Goal: Transaction & Acquisition: Purchase product/service

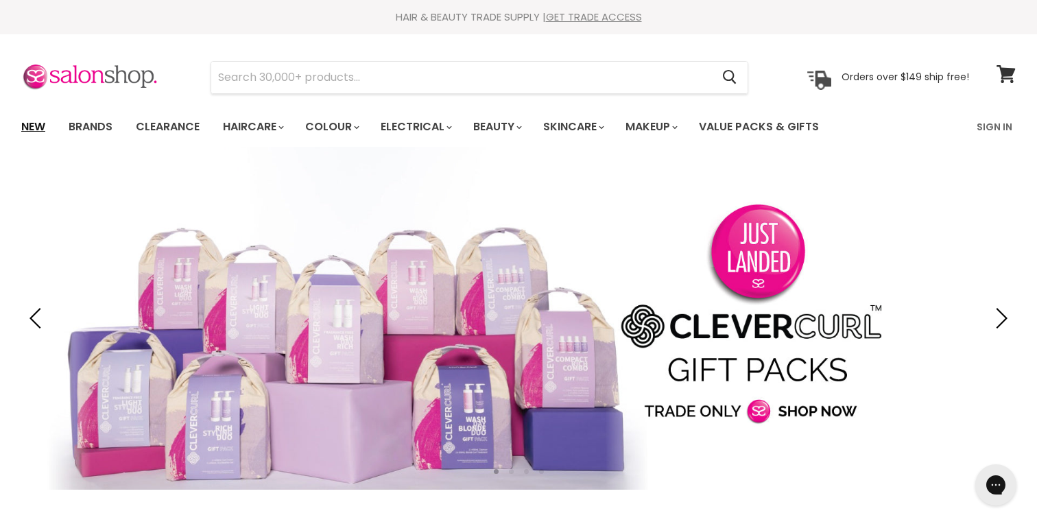
click at [32, 124] on link "New" at bounding box center [33, 126] width 45 height 29
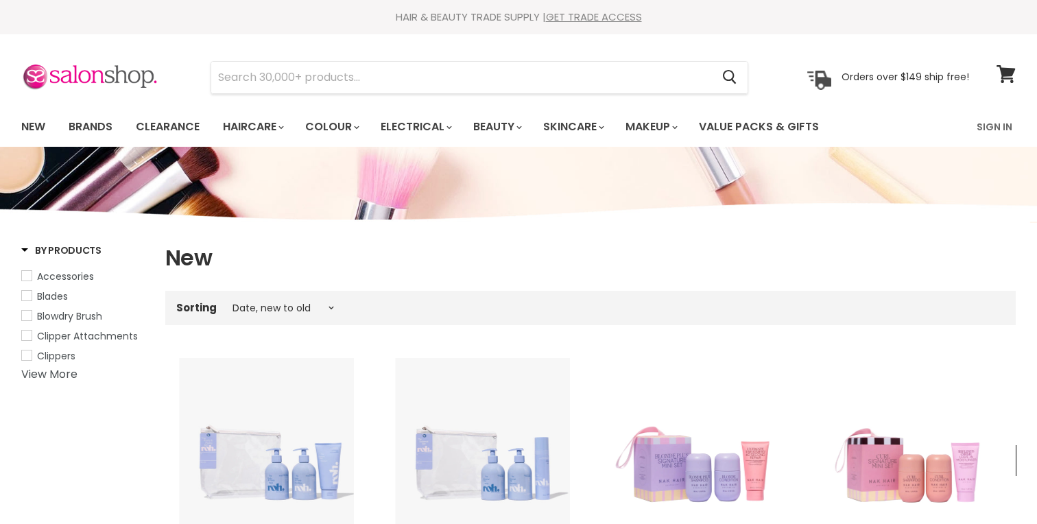
select select "created-descending"
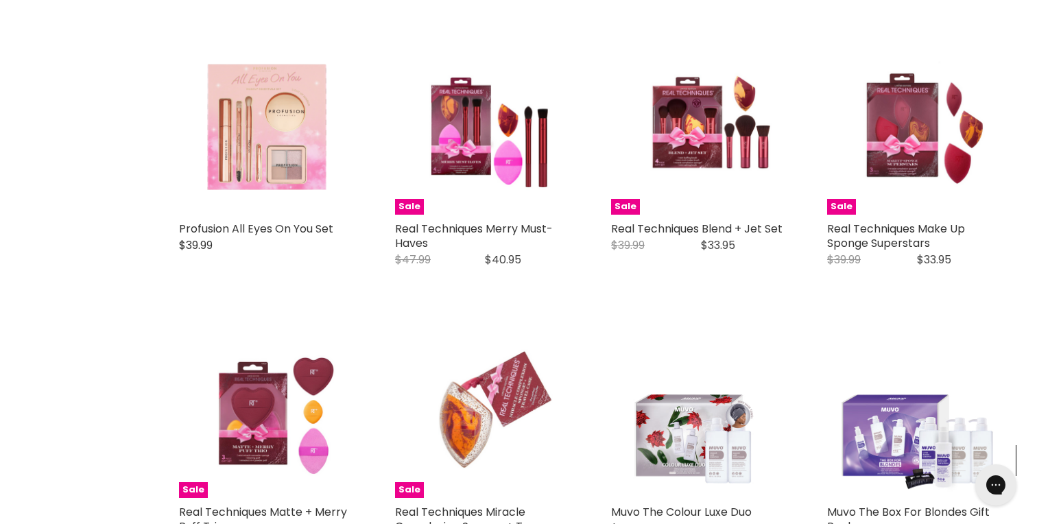
scroll to position [2582, 0]
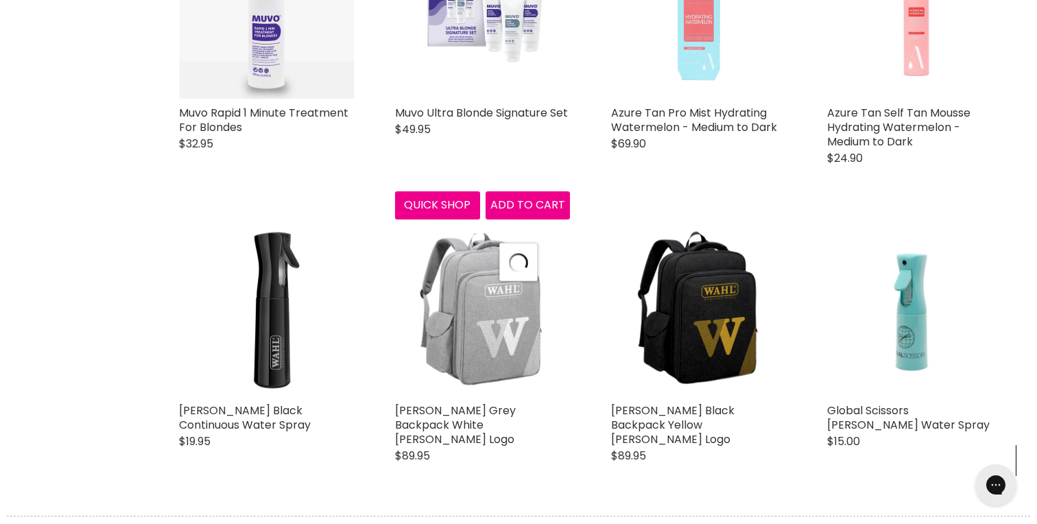
select select "created-descending"
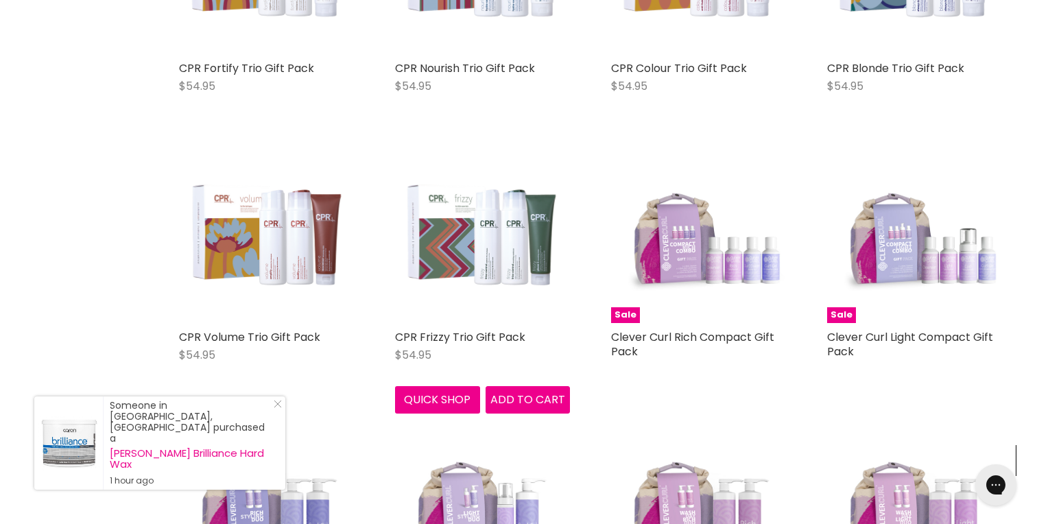
scroll to position [5631, 0]
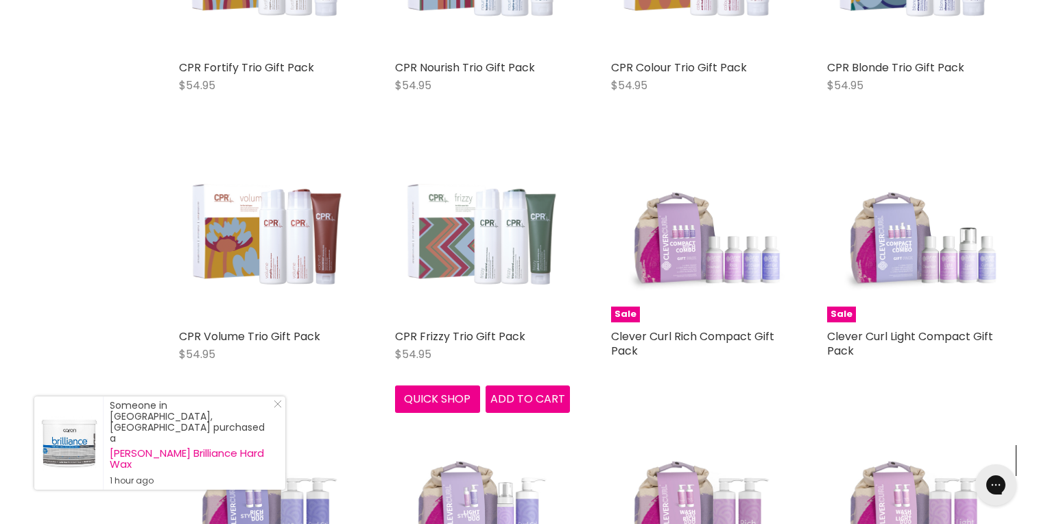
click at [458, 230] on img "Main content" at bounding box center [482, 234] width 175 height 175
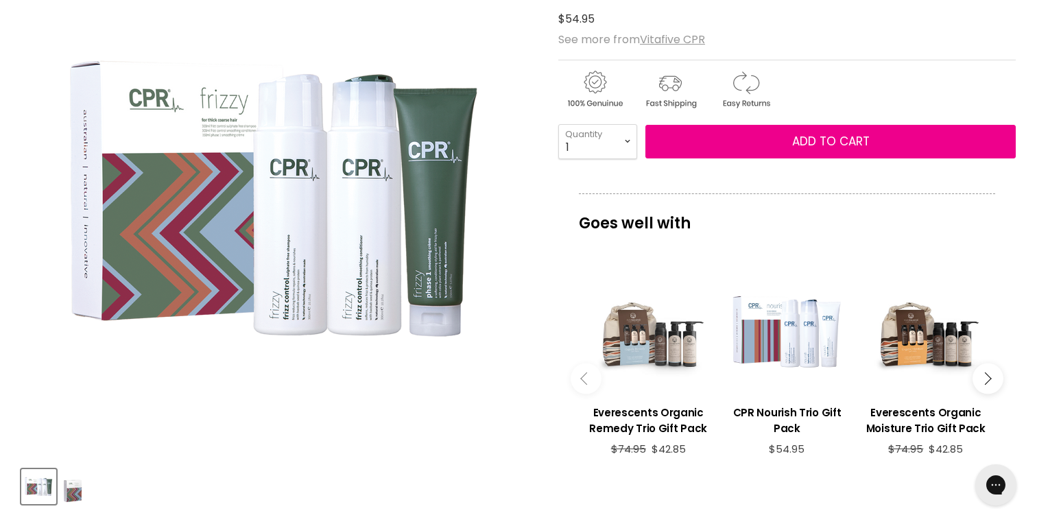
click at [645, 353] on div "Main content" at bounding box center [648, 332] width 125 height 125
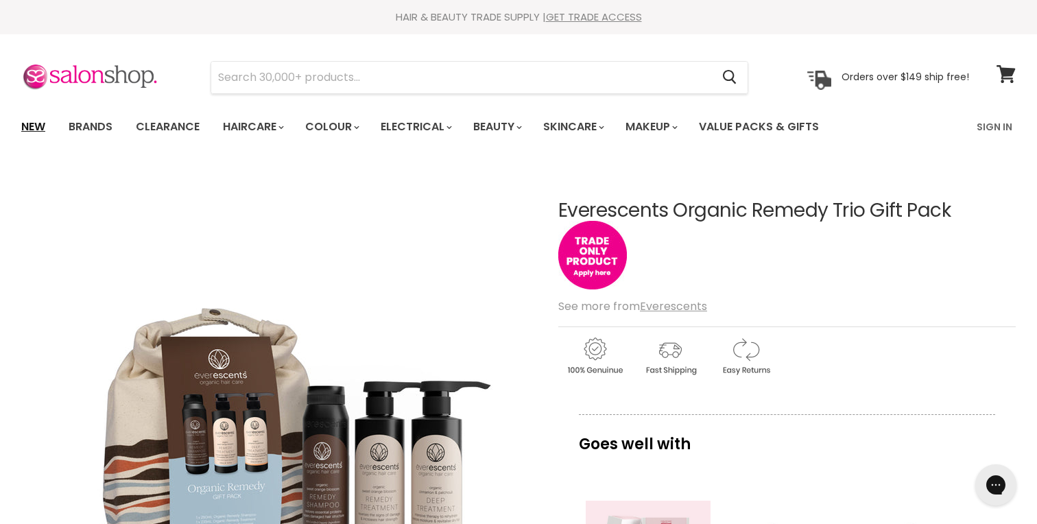
click at [27, 125] on link "New" at bounding box center [33, 126] width 45 height 29
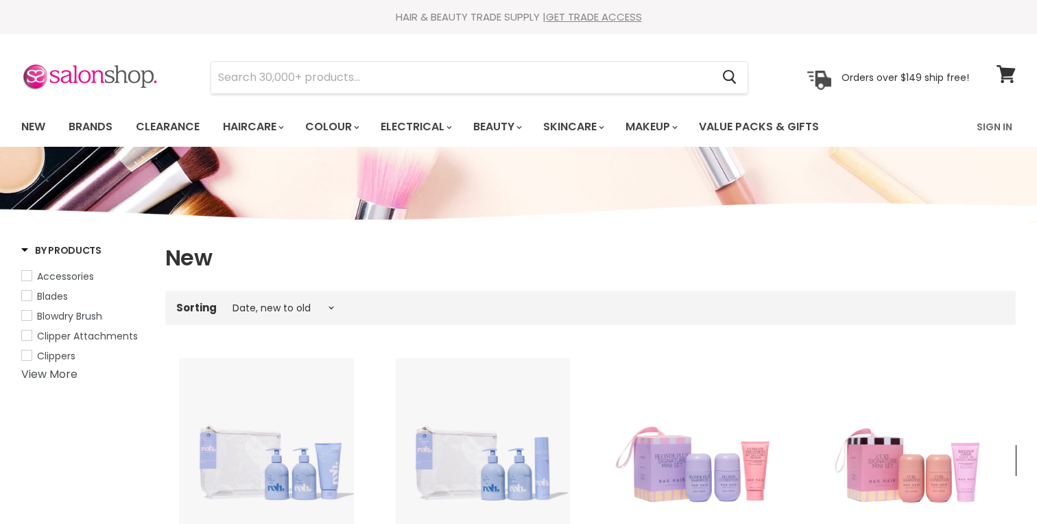
select select "created-descending"
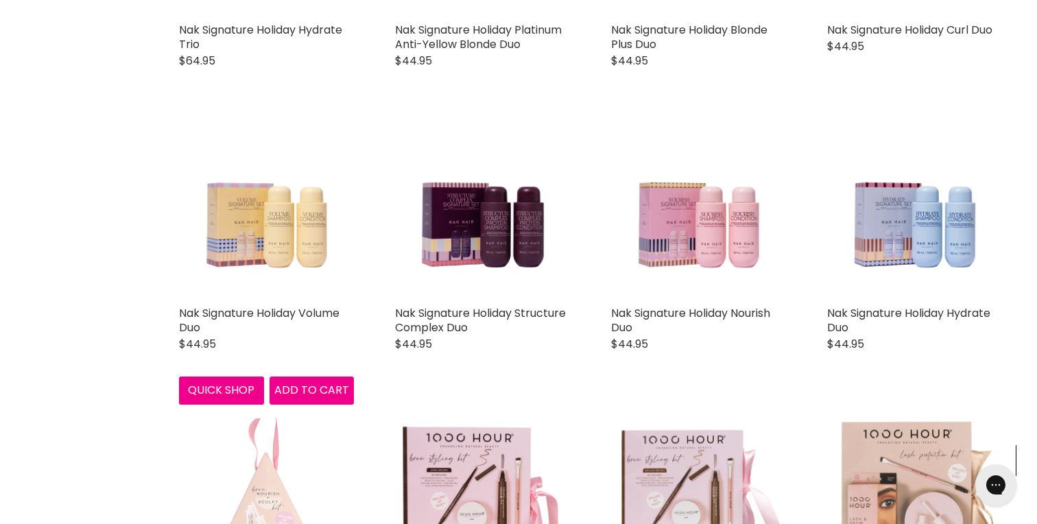
scroll to position [1651, 0]
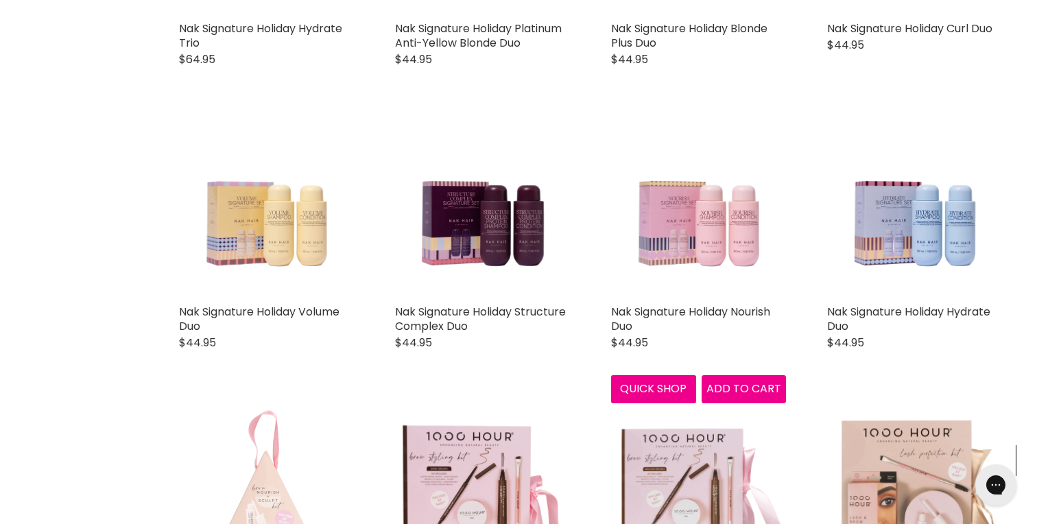
click at [695, 248] on img "Main content" at bounding box center [698, 210] width 175 height 175
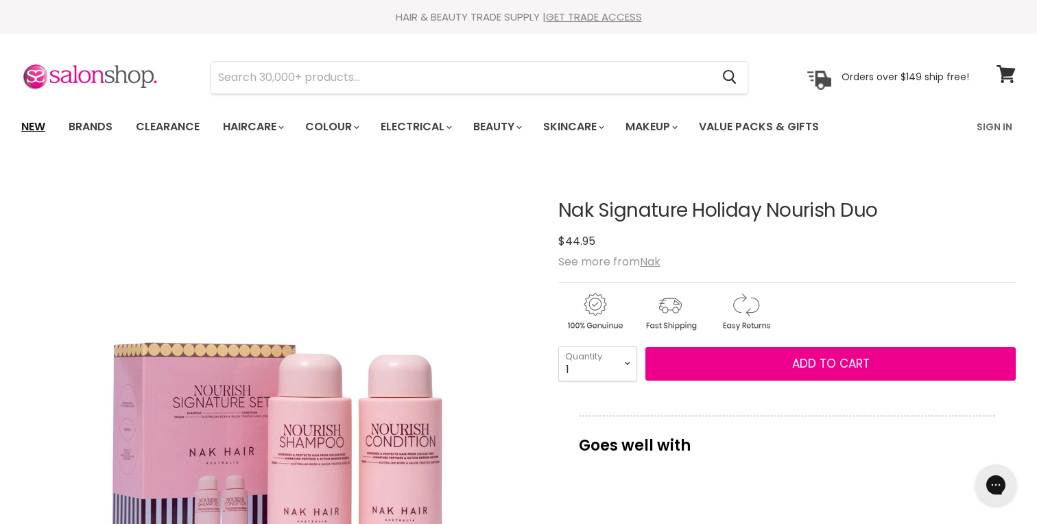
click at [31, 124] on link "New" at bounding box center [33, 126] width 45 height 29
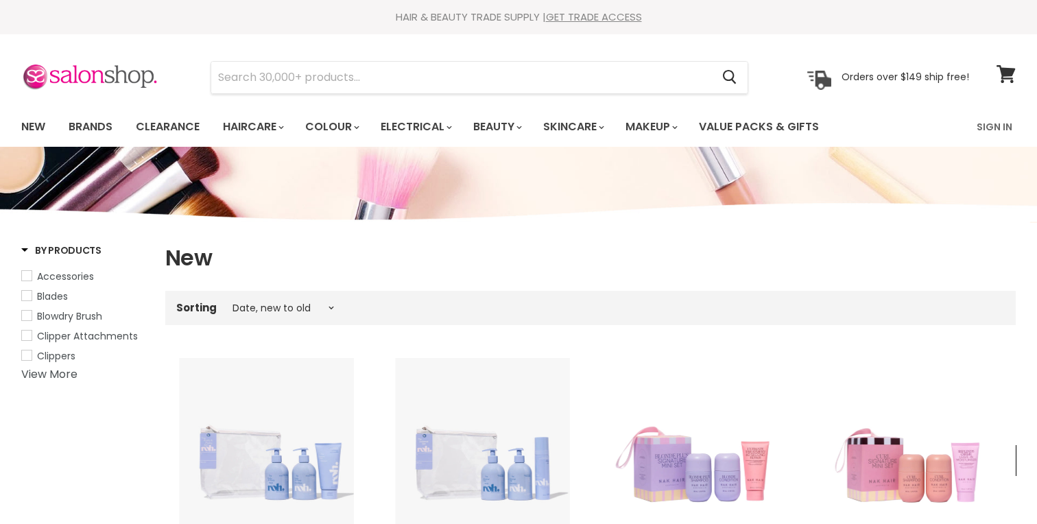
select select "created-descending"
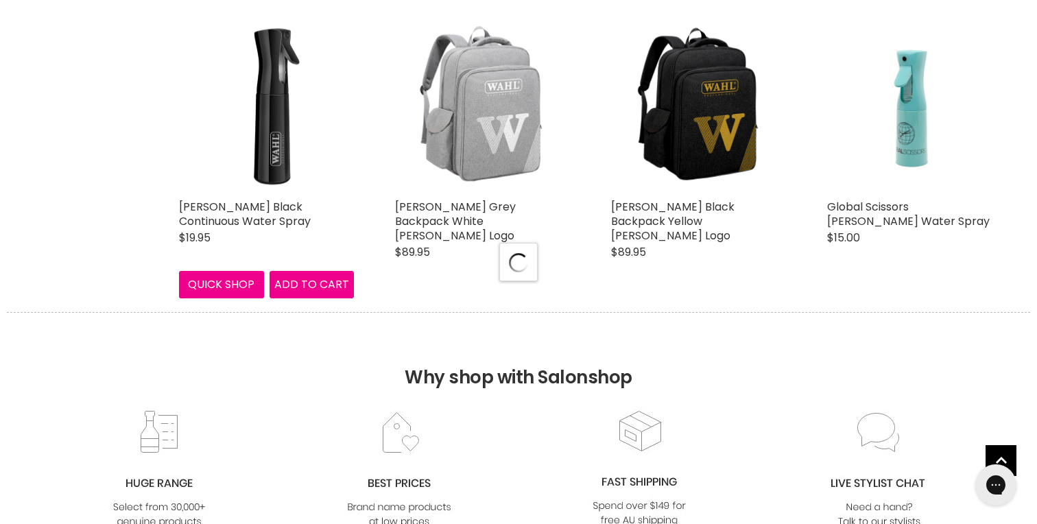
select select "created-descending"
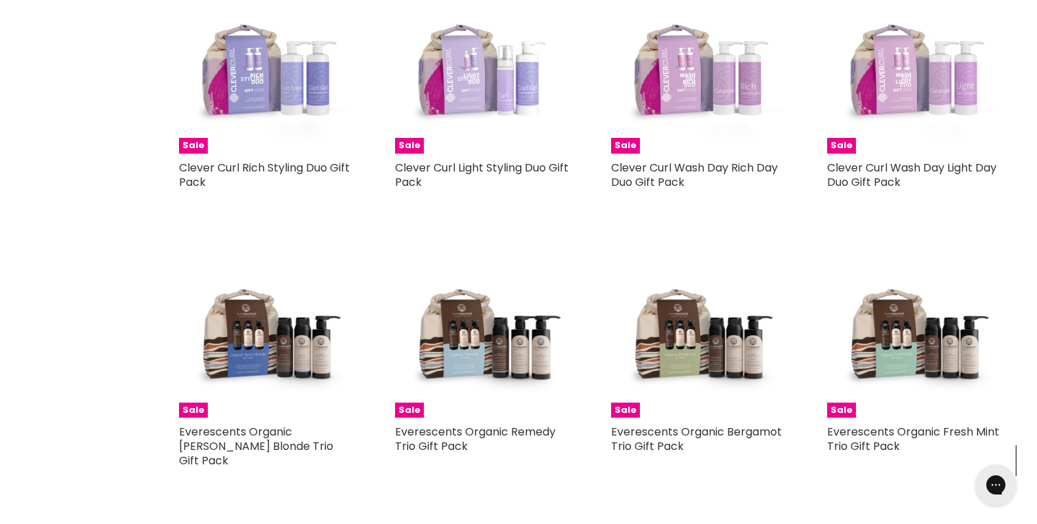
scroll to position [6069, 0]
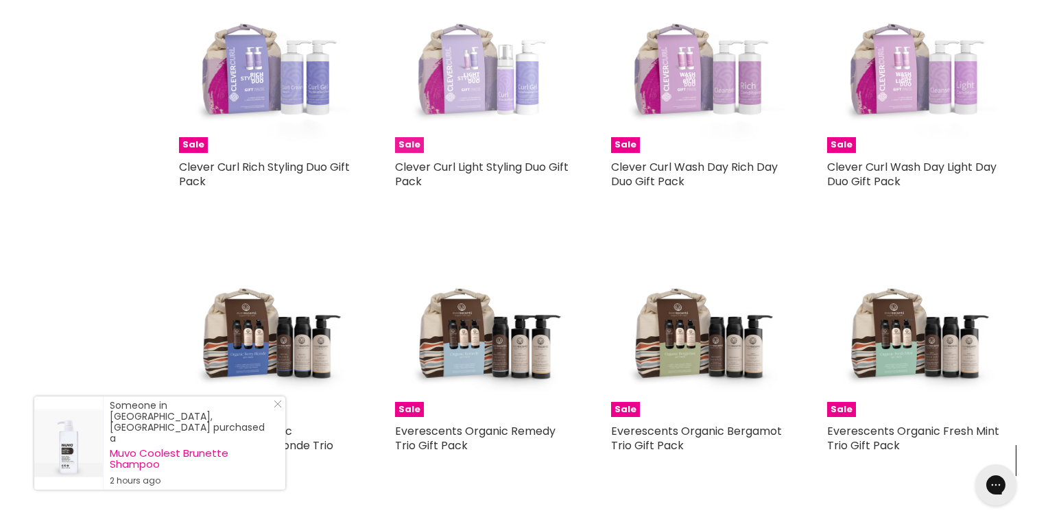
click at [492, 78] on img "Main content" at bounding box center [482, 65] width 175 height 175
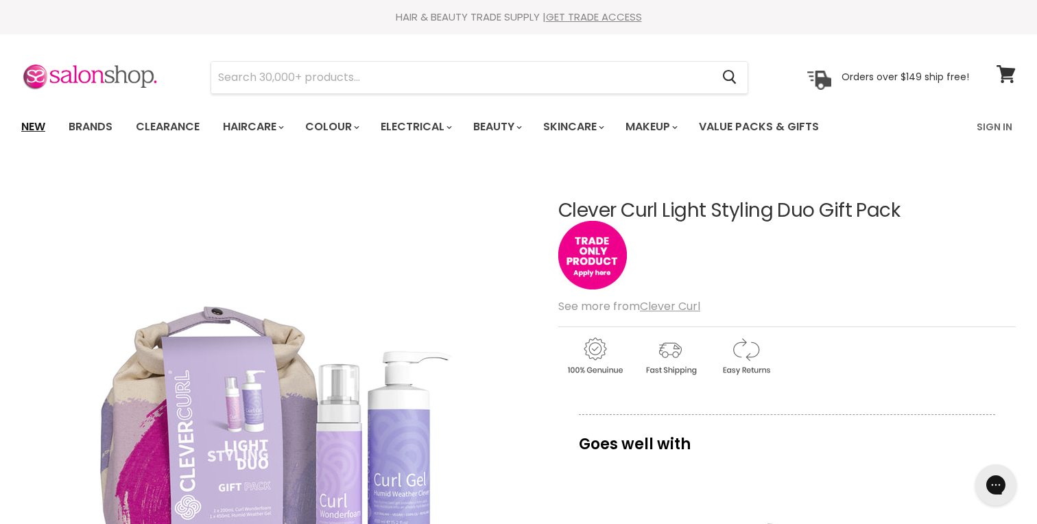
click at [42, 127] on link "New" at bounding box center [33, 126] width 45 height 29
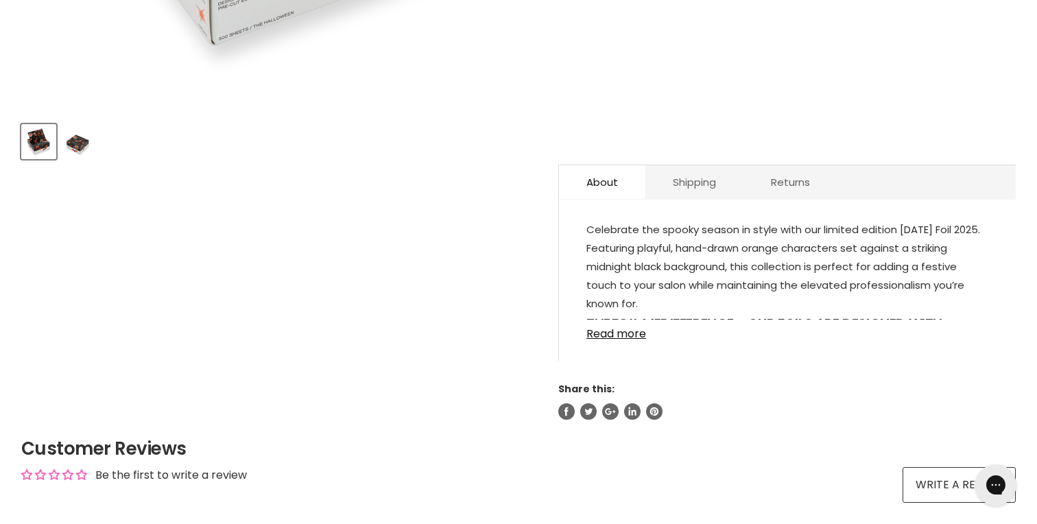
scroll to position [568, 0]
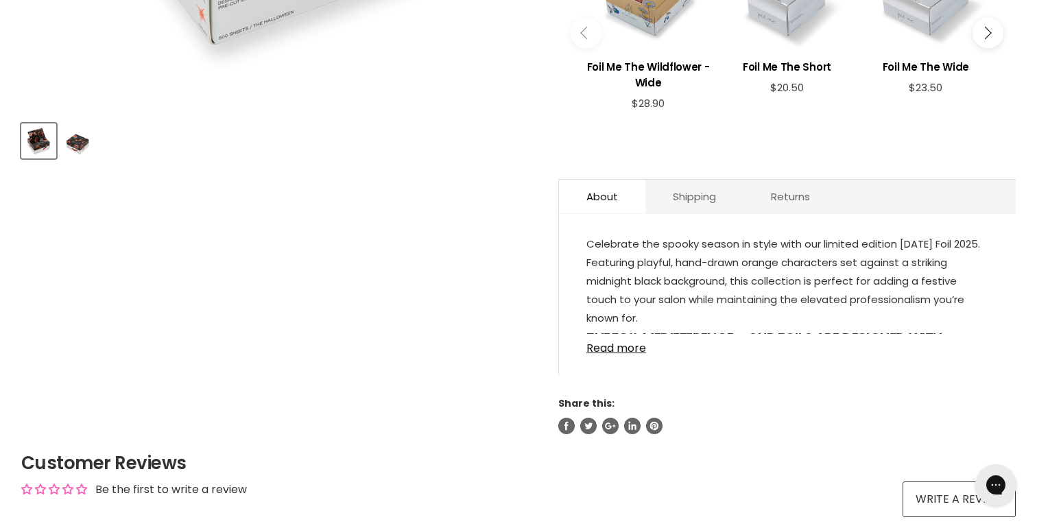
drag, startPoint x: 615, startPoint y: 262, endPoint x: 640, endPoint y: 313, distance: 57.1
click at [640, 313] on p "Celebrate the spooky season in style with our limited edition [DATE] Foil 2025.…" at bounding box center [787, 282] width 402 height 95
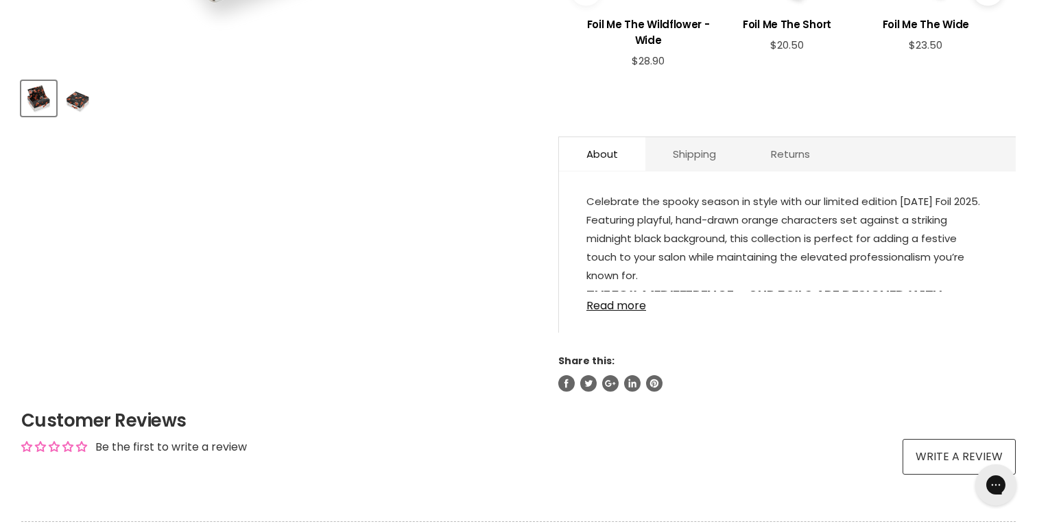
scroll to position [618, 0]
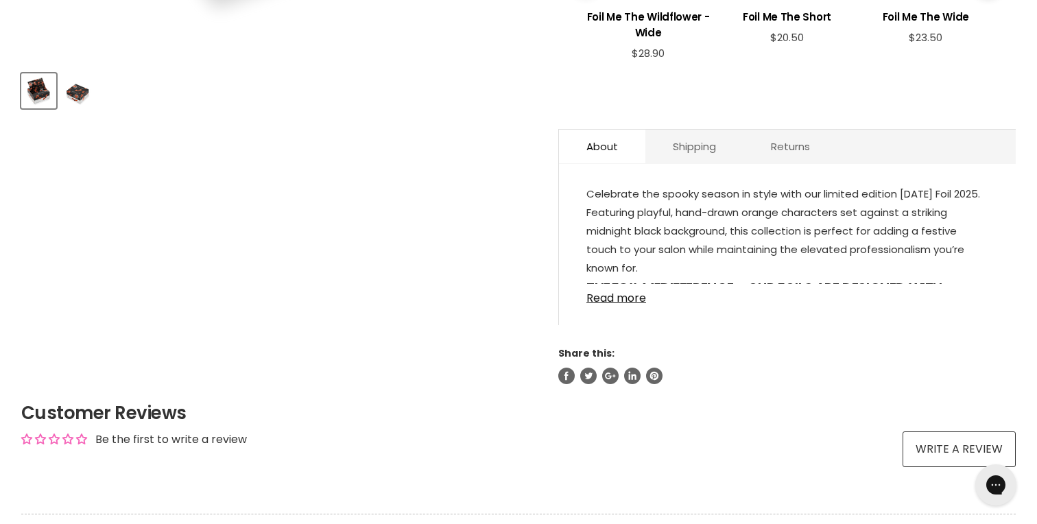
copy p "Featuring playful, hand-drawn orange characters set against a striking midnight…"
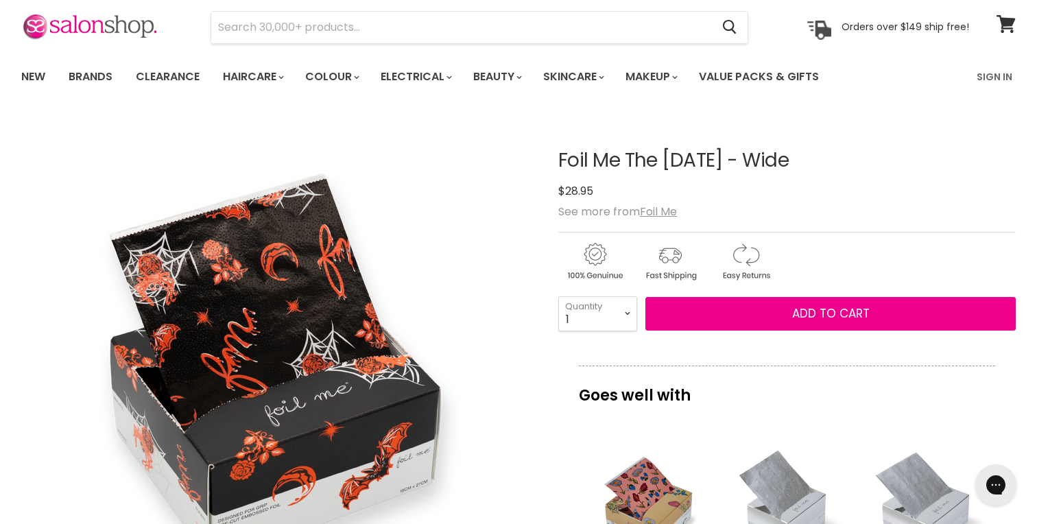
scroll to position [0, 0]
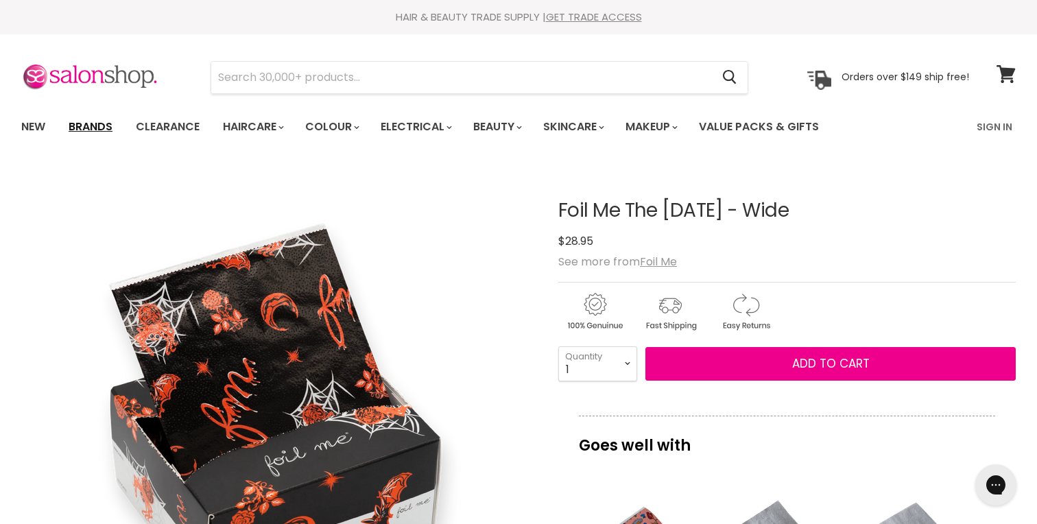
click at [74, 122] on link "Brands" at bounding box center [90, 126] width 64 height 29
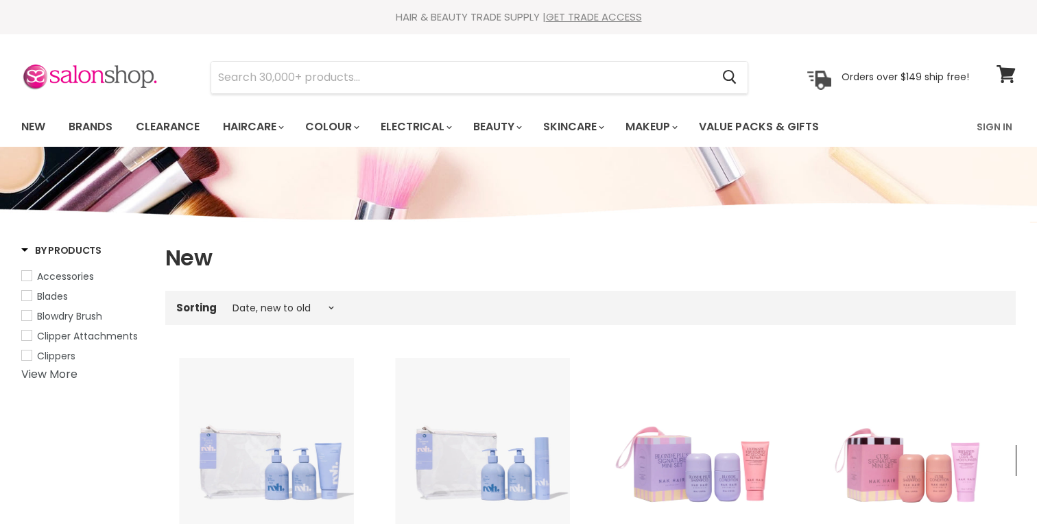
select select "created-descending"
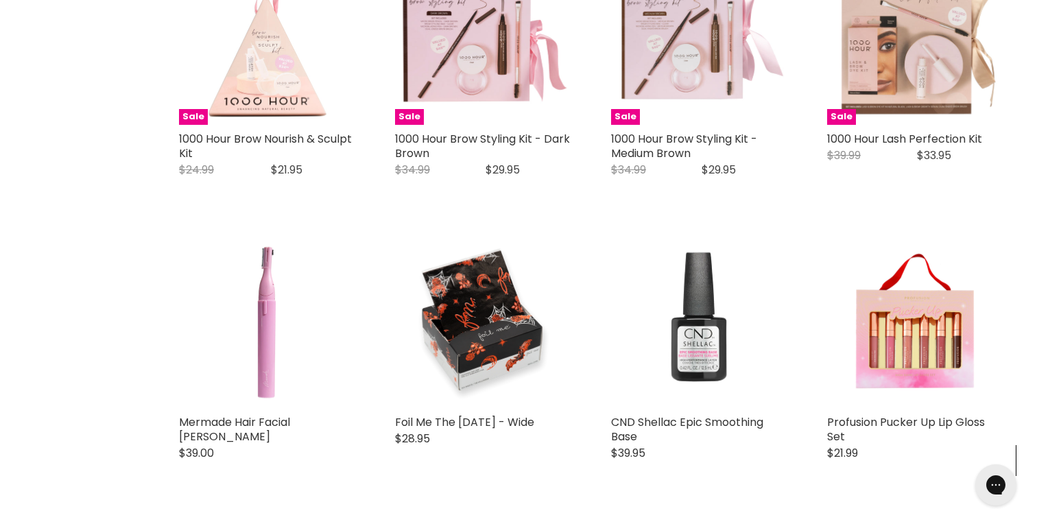
scroll to position [2115, 0]
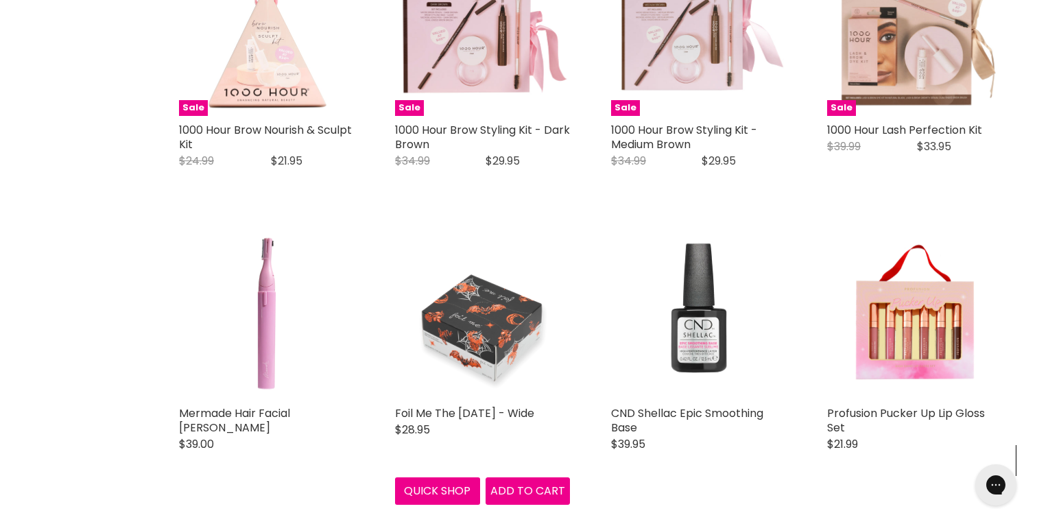
click at [480, 332] on img "Main content" at bounding box center [482, 311] width 175 height 175
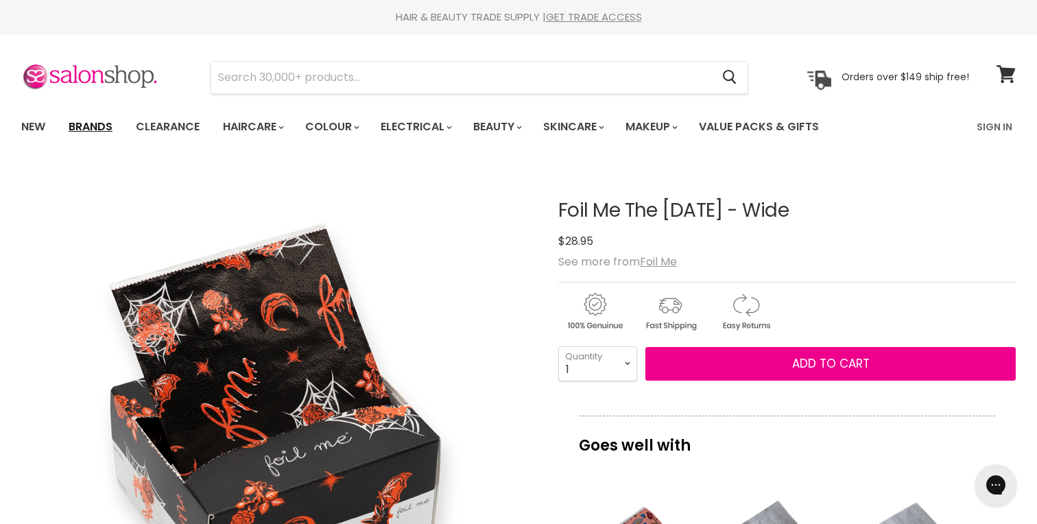
click at [85, 124] on link "Brands" at bounding box center [90, 126] width 64 height 29
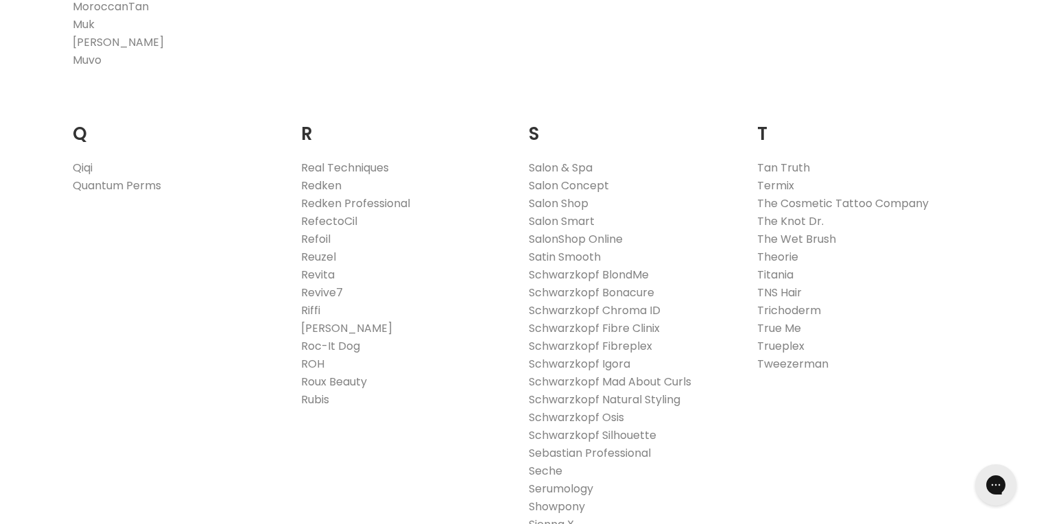
scroll to position [2084, 0]
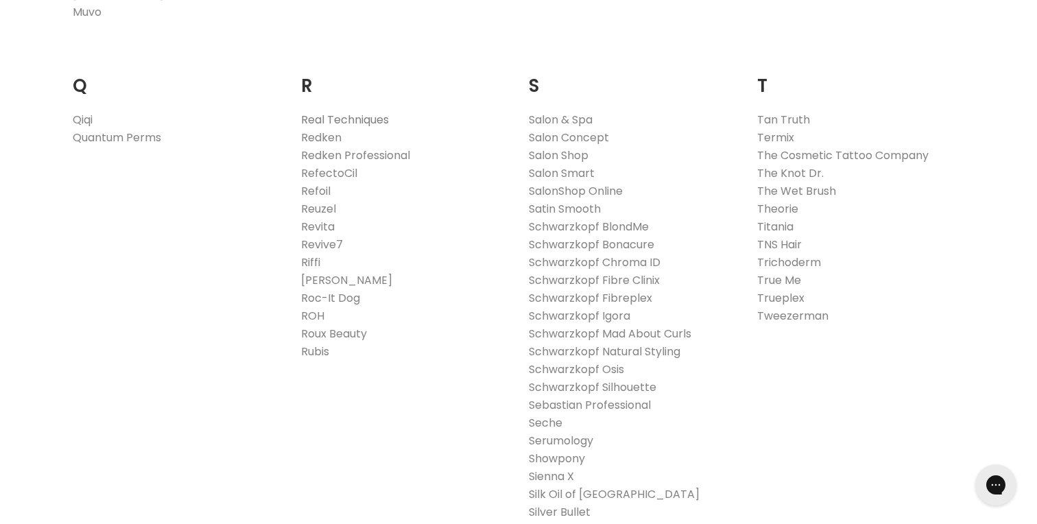
click at [357, 118] on link "Real Techniques" at bounding box center [345, 120] width 88 height 16
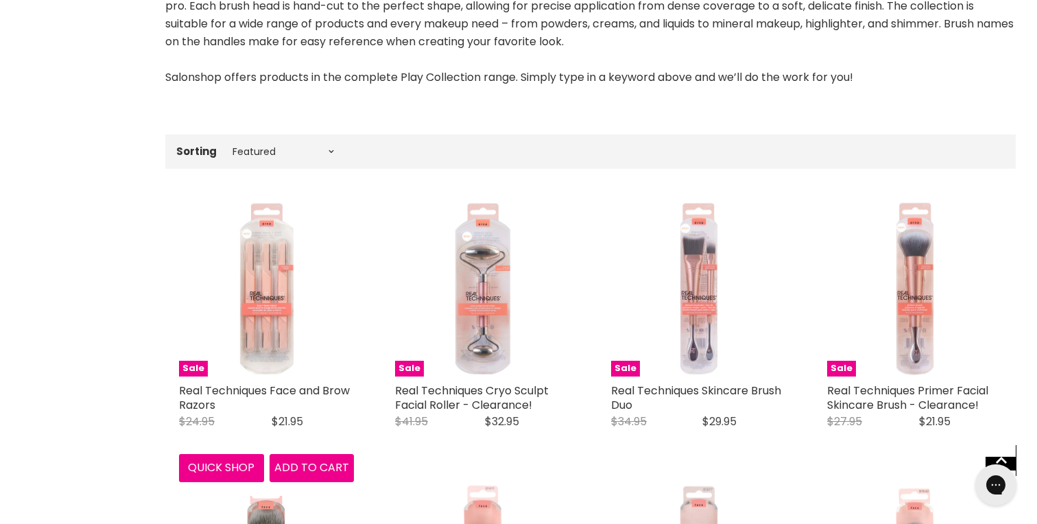
scroll to position [477, 0]
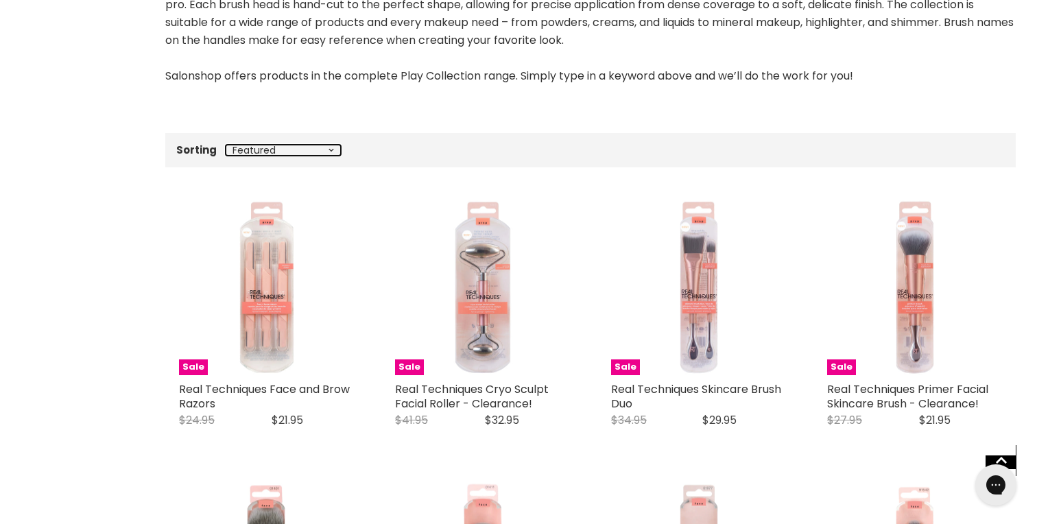
click at [283, 152] on select "Best selling Featured Price, low to high Price, high to low Alphabetically, A-Z…" at bounding box center [283, 150] width 115 height 11
select select "created-descending"
click at [226, 145] on select "Best selling Featured Price, low to high Price, high to low Alphabetically, A-Z…" at bounding box center [283, 150] width 115 height 11
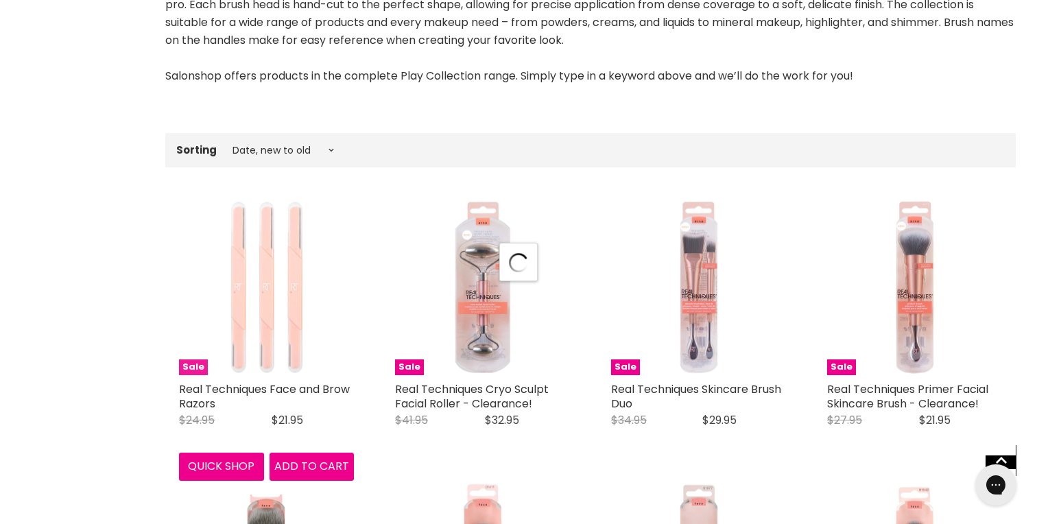
select select "created-descending"
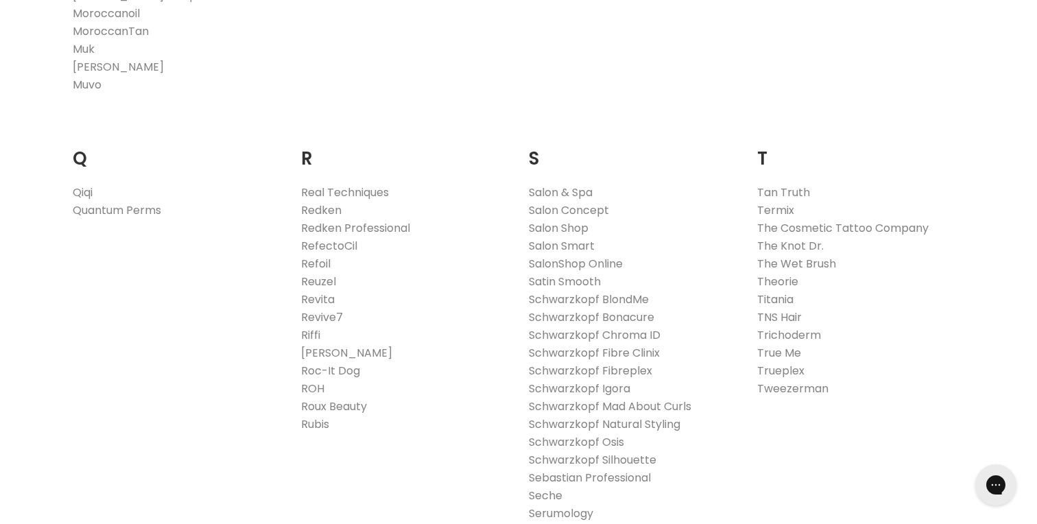
scroll to position [2014, 0]
click at [783, 259] on link "The Wet Brush" at bounding box center [796, 261] width 79 height 16
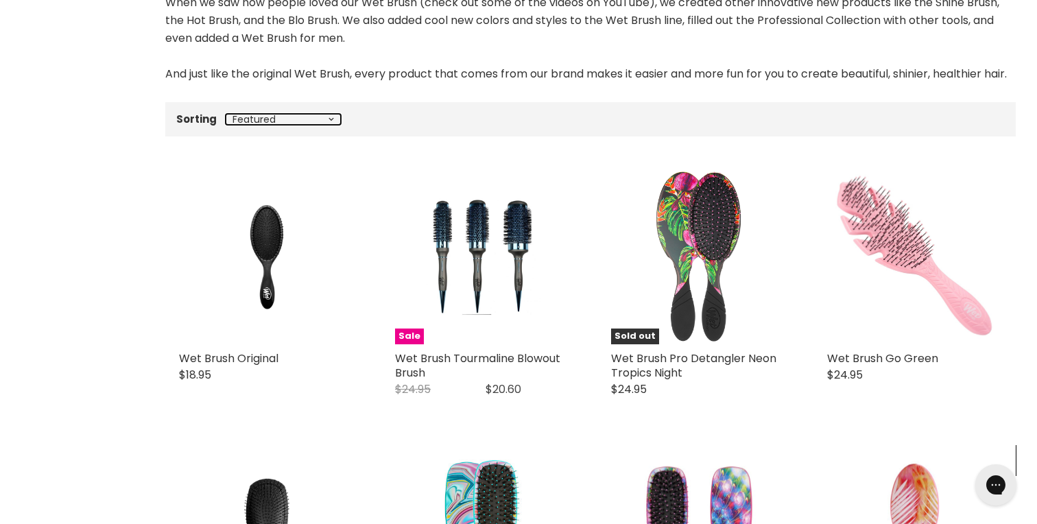
click at [259, 125] on select "Best selling Featured Price, low to high Price, high to low Alphabetically, A-Z…" at bounding box center [283, 119] width 115 height 11
select select "created-descending"
click at [226, 125] on select "Best selling Featured Price, low to high Price, high to low Alphabetically, A-Z…" at bounding box center [283, 119] width 115 height 11
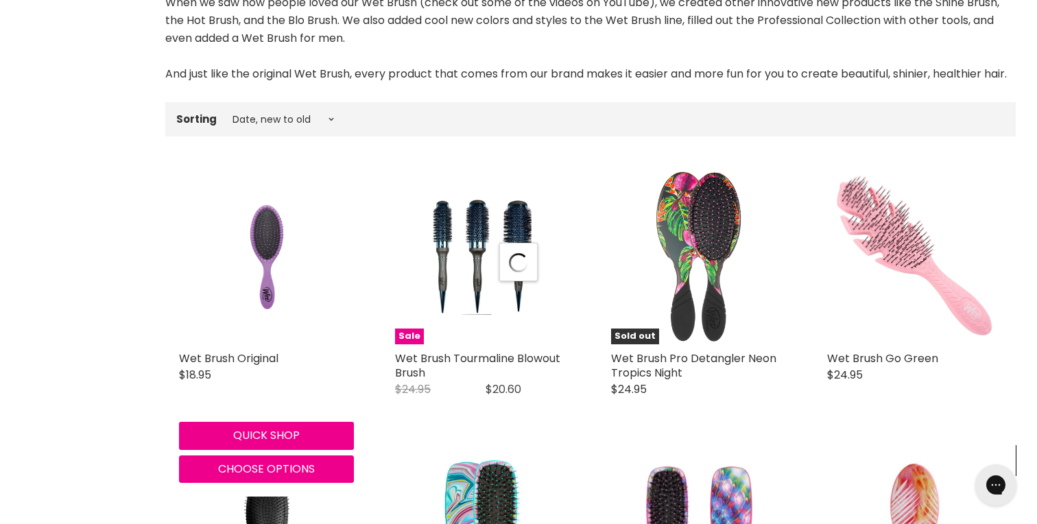
select select "created-descending"
